Goal: Transaction & Acquisition: Purchase product/service

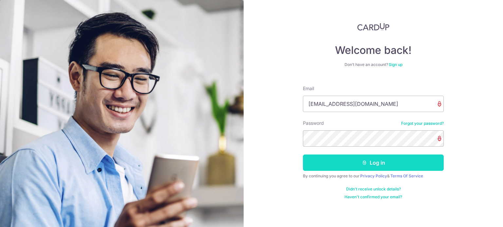
click at [373, 165] on button "Log in" at bounding box center [373, 163] width 141 height 16
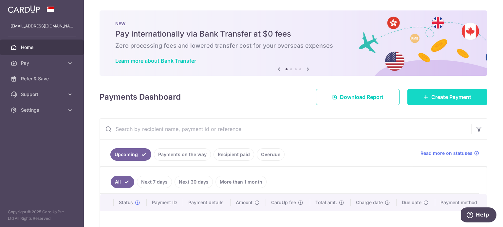
click at [448, 99] on span "Create Payment" at bounding box center [451, 97] width 40 height 8
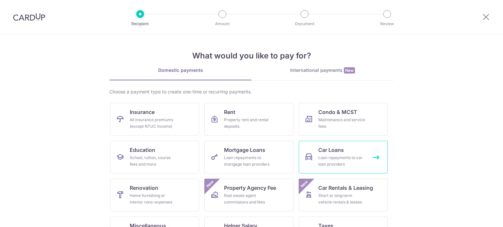
scroll to position [65, 0]
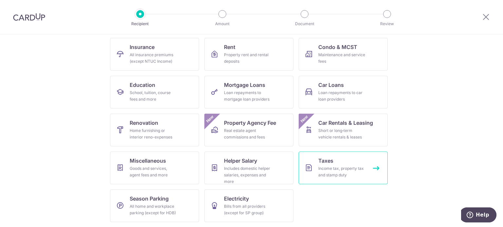
click at [340, 166] on div "Income tax, property tax and stamp duty" at bounding box center [341, 172] width 47 height 13
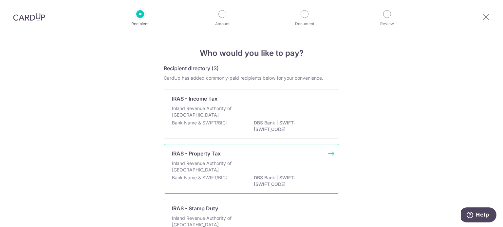
click at [197, 155] on p "IRAS - Property Tax" at bounding box center [196, 154] width 49 height 8
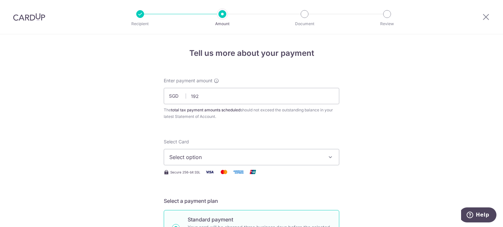
type input "192.00"
click at [226, 155] on span "Select option" at bounding box center [245, 157] width 152 height 8
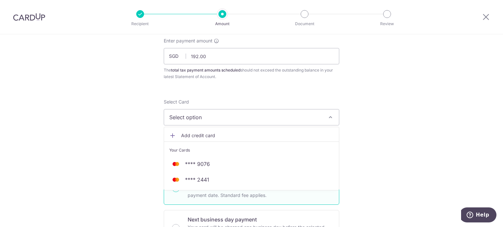
scroll to position [65, 0]
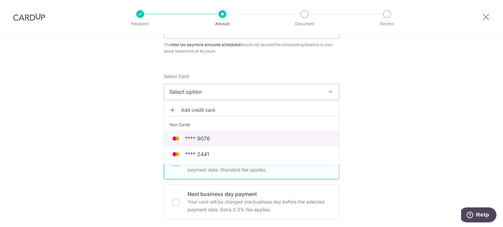
click at [212, 138] on span "**** 9076" at bounding box center [251, 139] width 164 height 8
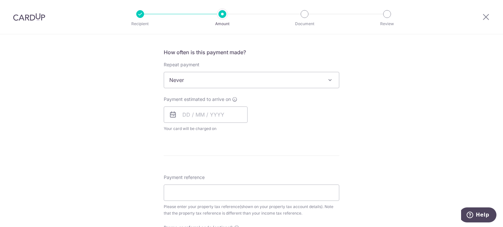
scroll to position [262, 0]
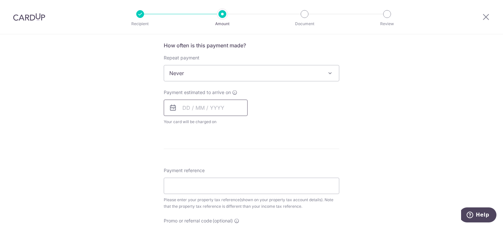
click at [187, 107] on input "text" at bounding box center [206, 108] width 84 height 16
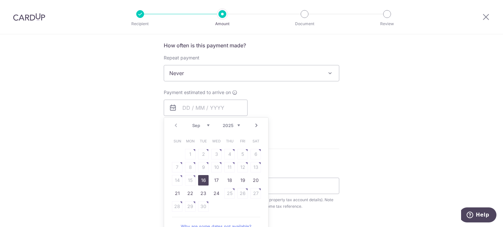
click at [202, 177] on link "16" at bounding box center [203, 180] width 10 height 10
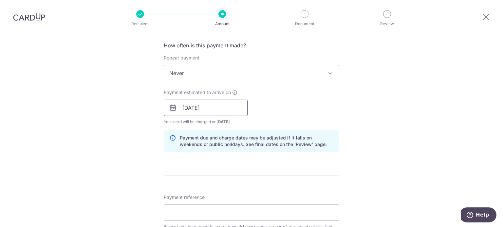
click at [211, 108] on input "16/09/2025" at bounding box center [206, 108] width 84 height 16
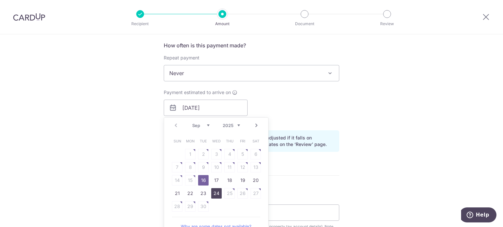
click at [215, 197] on link "24" at bounding box center [216, 193] width 10 height 10
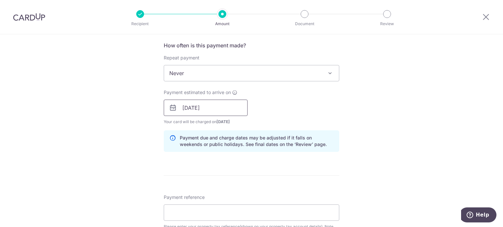
click at [217, 110] on input "24/09/2025" at bounding box center [206, 108] width 84 height 16
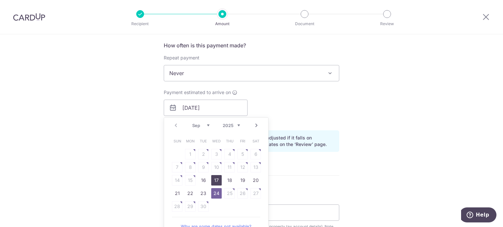
click at [213, 179] on link "17" at bounding box center [216, 180] width 10 height 10
type input "[DATE]"
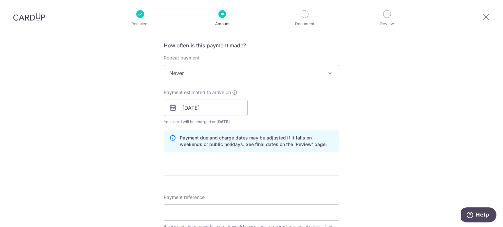
click at [246, 174] on form "Enter payment amount SGD 192.00 192.00 The total tax payment amounts scheduled …" at bounding box center [251, 96] width 175 height 560
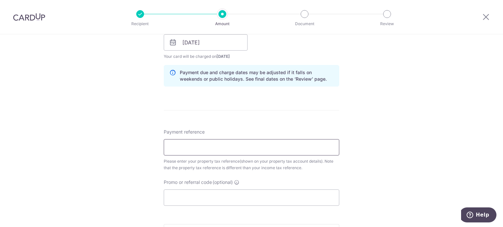
click at [173, 146] on input "Payment reference" at bounding box center [251, 147] width 175 height 16
type input "4498164E"
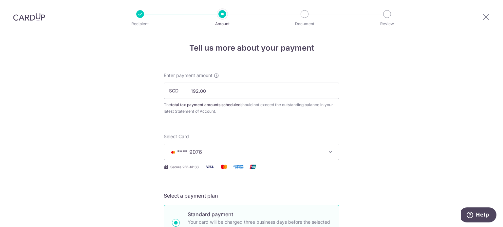
scroll to position [0, 0]
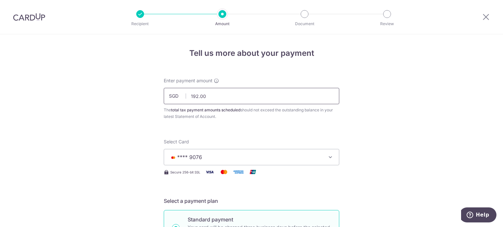
click at [208, 96] on input "192.00" at bounding box center [251, 96] width 175 height 16
type input "1"
type input "193.00"
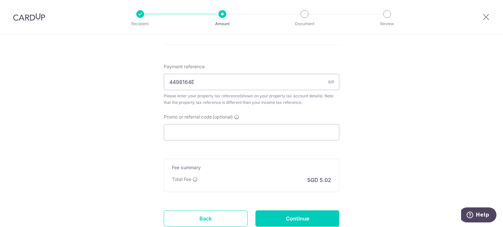
scroll to position [440, 0]
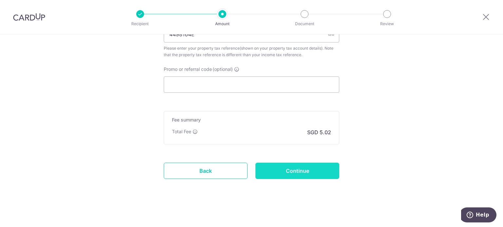
click at [285, 171] on input "Continue" at bounding box center [297, 171] width 84 height 16
type input "Create Schedule"
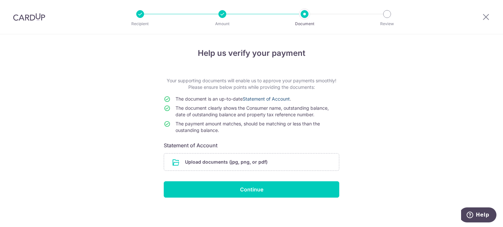
click at [267, 99] on link "Statement of Account" at bounding box center [265, 99] width 47 height 6
click at [230, 159] on input "file" at bounding box center [251, 162] width 175 height 17
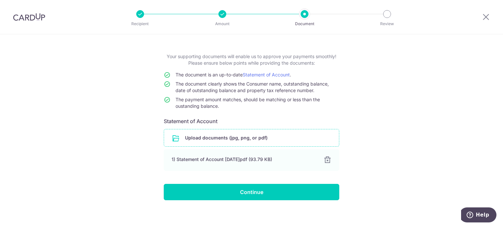
scroll to position [27, 0]
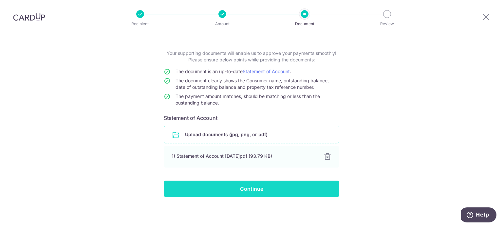
click at [256, 191] on input "Continue" at bounding box center [251, 189] width 175 height 16
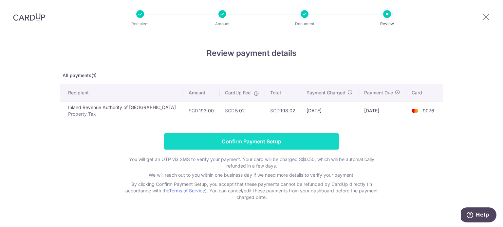
click at [241, 141] on input "Confirm Payment Setup" at bounding box center [251, 141] width 175 height 16
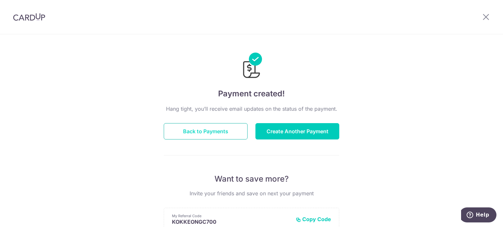
click at [194, 131] on button "Back to Payments" at bounding box center [206, 131] width 84 height 16
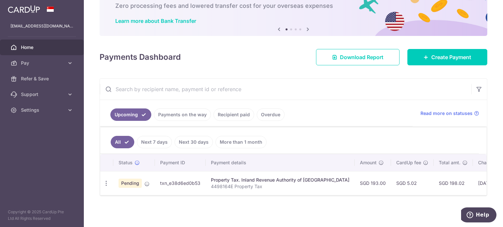
scroll to position [42, 0]
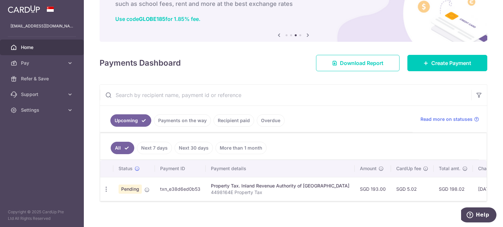
drag, startPoint x: 452, startPoint y: 188, endPoint x: 473, endPoint y: 188, distance: 20.9
click at [473, 188] on td "[DATE]" at bounding box center [494, 189] width 44 height 24
drag, startPoint x: 479, startPoint y: 189, endPoint x: 454, endPoint y: 189, distance: 24.5
click at [472, 189] on td "[DATE]" at bounding box center [494, 189] width 44 height 24
click at [472, 188] on td "[DATE]" at bounding box center [494, 189] width 44 height 24
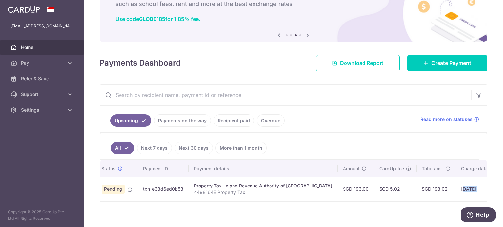
drag, startPoint x: 454, startPoint y: 188, endPoint x: 479, endPoint y: 187, distance: 24.9
click at [479, 187] on tr "Update payment Cancel payment Pending txn_e38d6ed0b53 Property Tax. Inland Reve…" at bounding box center [335, 189] width 504 height 24
click at [457, 189] on td "[DATE]" at bounding box center [475, 189] width 44 height 24
click at [455, 189] on td "[DATE]" at bounding box center [475, 189] width 44 height 24
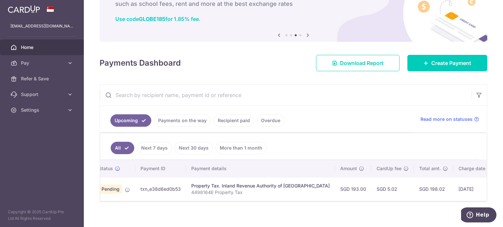
drag, startPoint x: 459, startPoint y: 187, endPoint x: 432, endPoint y: 188, distance: 26.5
click at [453, 188] on td "[DATE]" at bounding box center [475, 189] width 44 height 24
copy td "[DATE]"
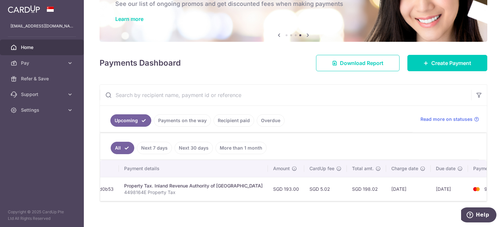
scroll to position [0, 94]
click at [423, 188] on td "[DATE]" at bounding box center [441, 189] width 37 height 24
drag, startPoint x: 403, startPoint y: 188, endPoint x: 430, endPoint y: 187, distance: 26.5
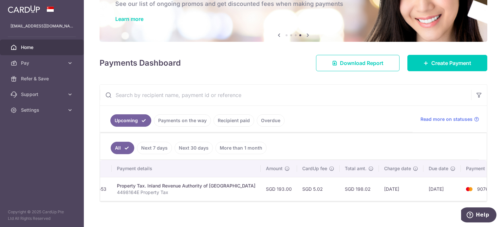
click at [430, 187] on td "[DATE]" at bounding box center [441, 189] width 37 height 24
copy td "[DATE]"
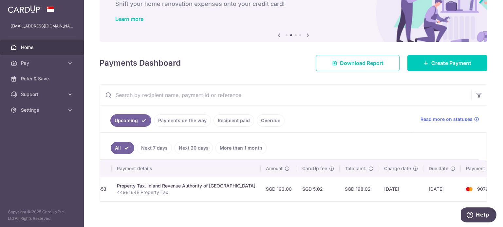
copy td "[DATE]"
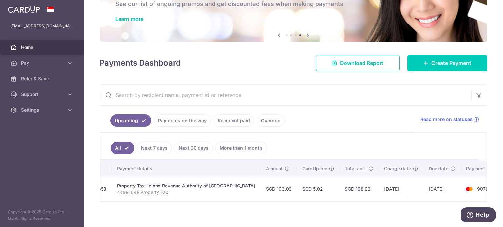
click at [379, 186] on td "[DATE]" at bounding box center [401, 189] width 44 height 24
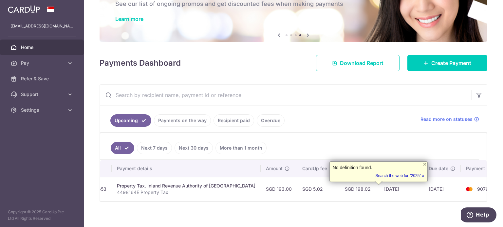
click at [379, 186] on td "[DATE]" at bounding box center [401, 189] width 44 height 24
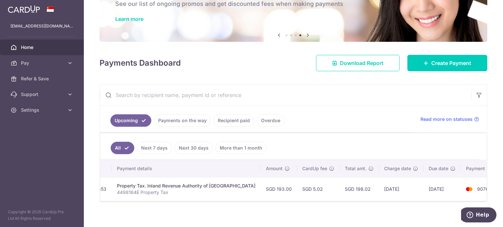
drag, startPoint x: 383, startPoint y: 187, endPoint x: 349, endPoint y: 189, distance: 34.1
click at [349, 189] on tr "Update payment Cancel payment Pending txn_e38d6ed0b53 Property Tax. Inland Reve…" at bounding box center [258, 189] width 504 height 24
copy tr "[DATE]"
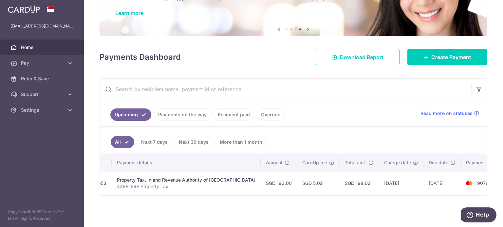
scroll to position [0, 0]
